Goal: Task Accomplishment & Management: Manage account settings

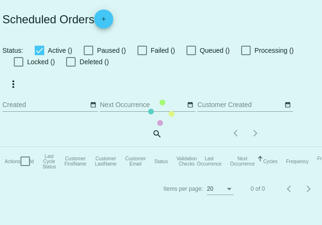
checkbox input "true"
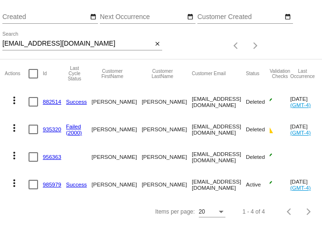
scroll to position [109, 0]
click at [14, 178] on mat-icon "more_vert" at bounding box center [14, 183] width 11 height 11
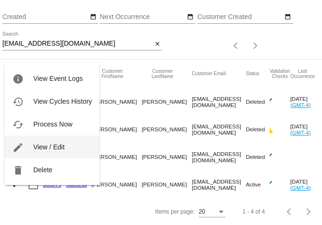
click at [39, 145] on span "View / Edit" at bounding box center [48, 147] width 31 height 8
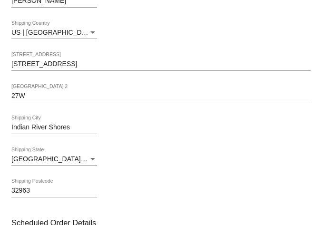
scroll to position [424, 0]
